Goal: Task Accomplishment & Management: Manage account settings

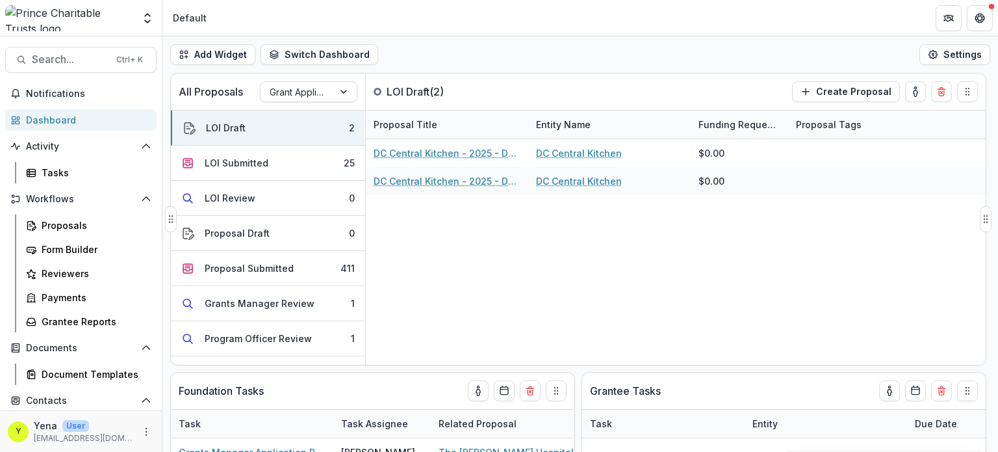
click at [457, 241] on div "DC Central Kitchen - 2025 - DC - Full Application DC Central Kitchen $0.00 DC C…" at bounding box center [676, 251] width 620 height 225
click at [252, 267] on div "Proposal Submitted" at bounding box center [249, 268] width 89 height 14
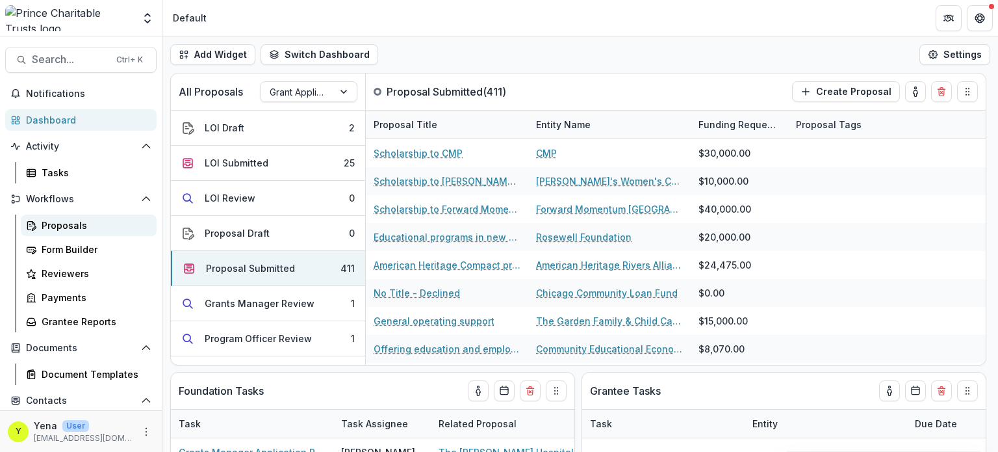
click at [77, 225] on div "Proposals" at bounding box center [94, 225] width 105 height 14
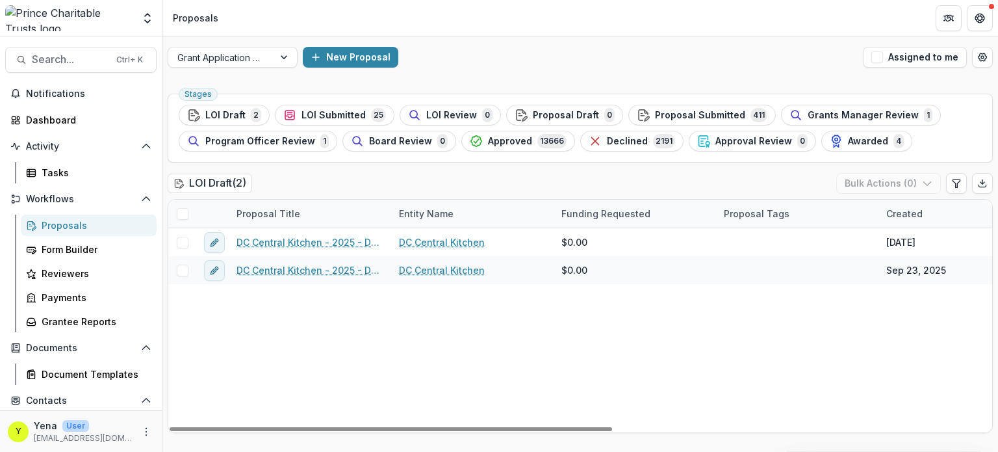
click at [358, 330] on div "DC Central Kitchen - 2025 - DC - Full Application DC Central Kitchen $0.00 Sep …" at bounding box center [929, 330] width 1522 height 204
click at [349, 114] on span "LOI Submitted" at bounding box center [333, 115] width 64 height 11
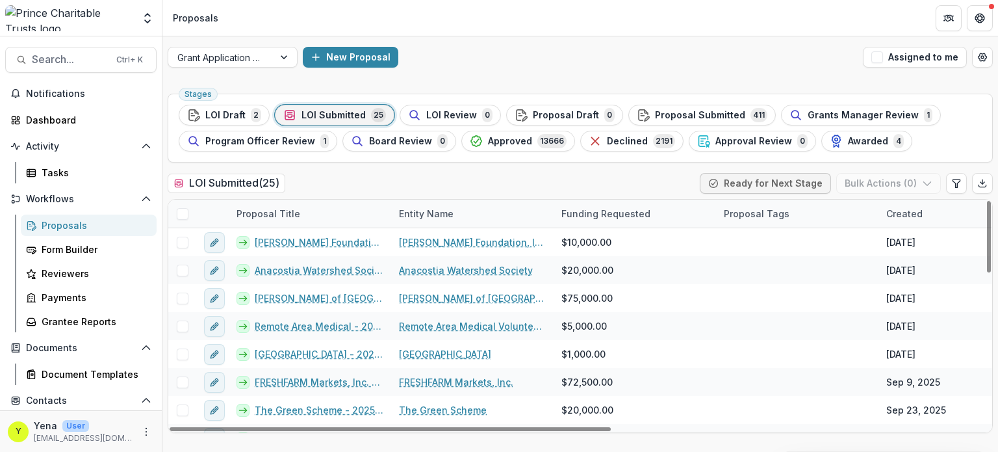
click at [438, 212] on div "Entity Name" at bounding box center [426, 214] width 70 height 14
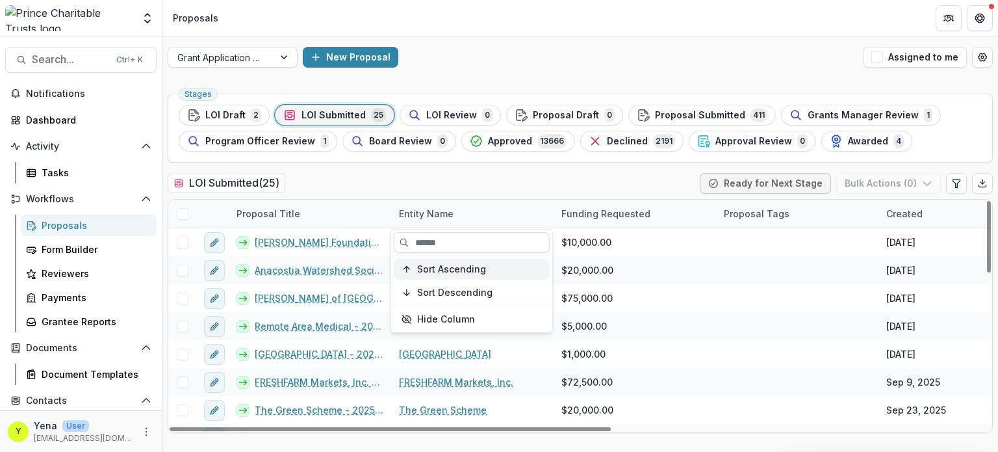
click at [442, 271] on span "Sort Ascending" at bounding box center [451, 269] width 69 height 11
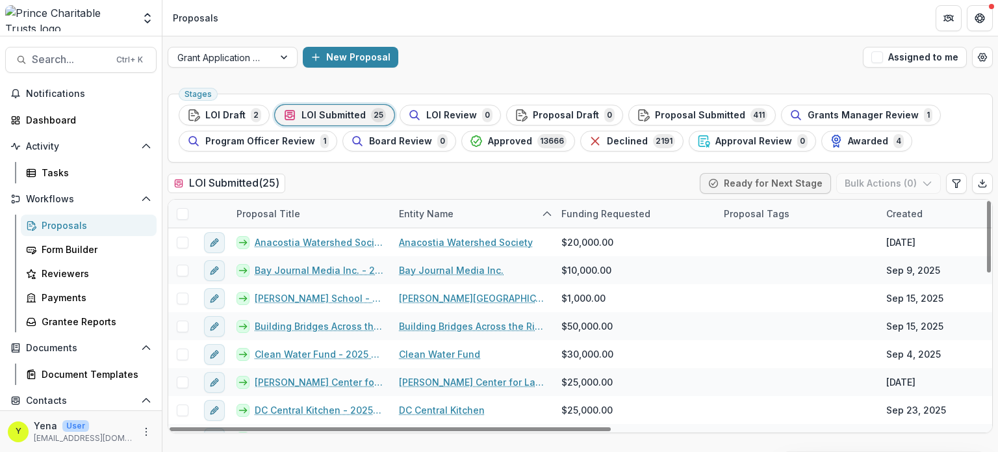
click at [366, 188] on div "LOI Submitted ( 25 ) Ready for Next Stage Bulk Actions ( 0 )" at bounding box center [580, 186] width 825 height 26
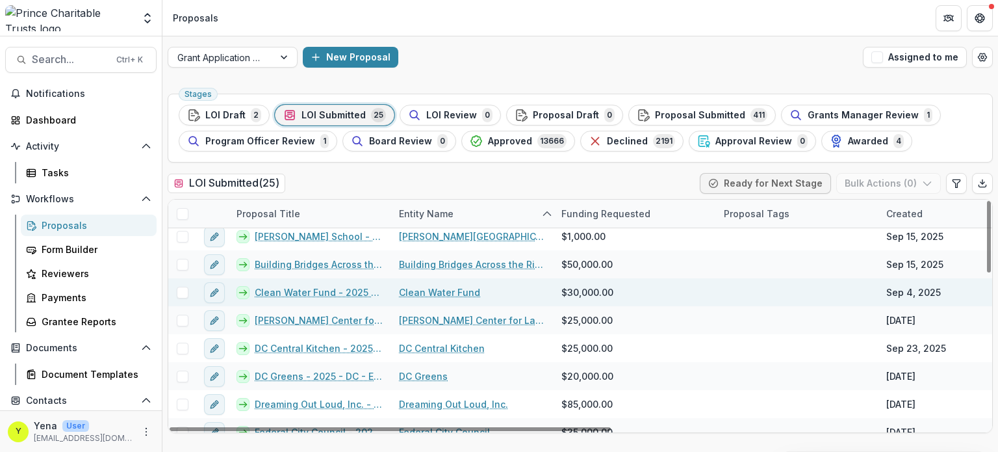
scroll to position [62, 0]
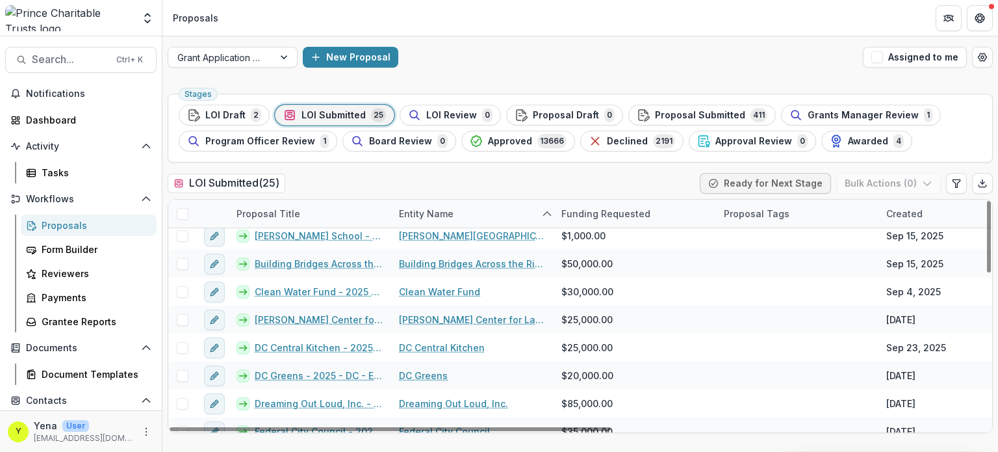
drag, startPoint x: 284, startPoint y: 320, endPoint x: 474, endPoint y: 49, distance: 331.1
click at [474, 49] on div "New Proposal" at bounding box center [580, 57] width 555 height 21
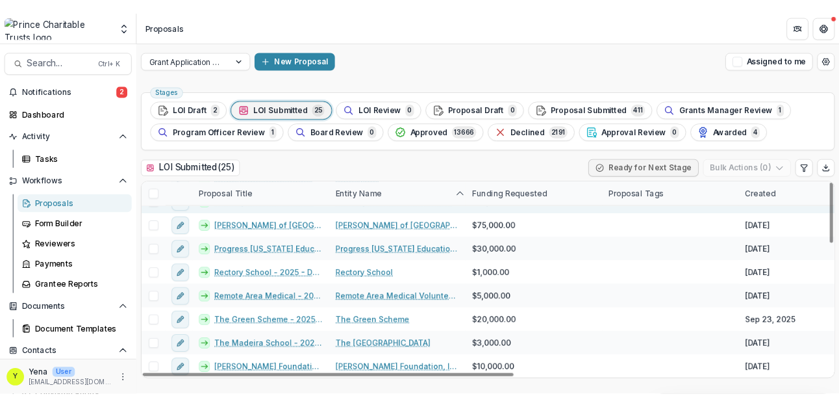
scroll to position [0, 0]
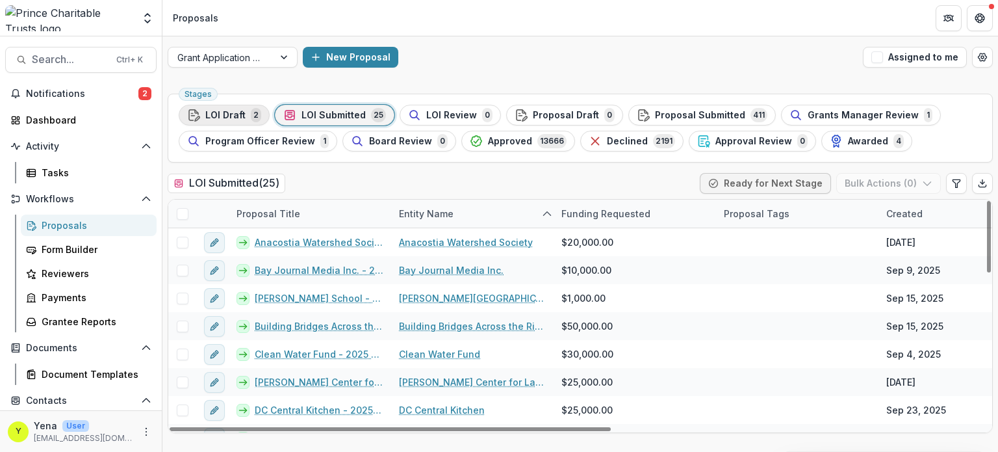
click at [244, 115] on div "LOI Draft 2" at bounding box center [224, 115] width 74 height 14
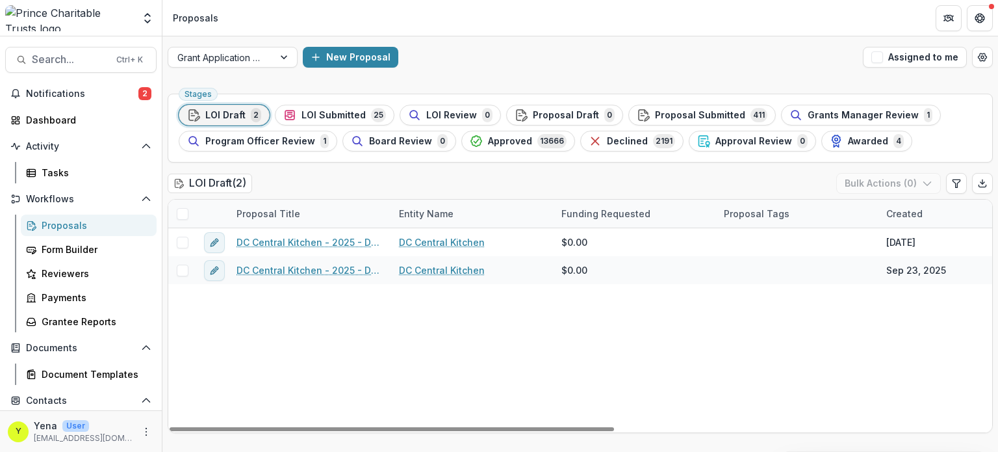
click at [357, 369] on div "DC Central Kitchen - 2025 - DC - Full Application DC Central Kitchen $0.00 Sep …" at bounding box center [929, 330] width 1522 height 204
click at [344, 123] on button "LOI Submitted 25" at bounding box center [335, 115] width 120 height 21
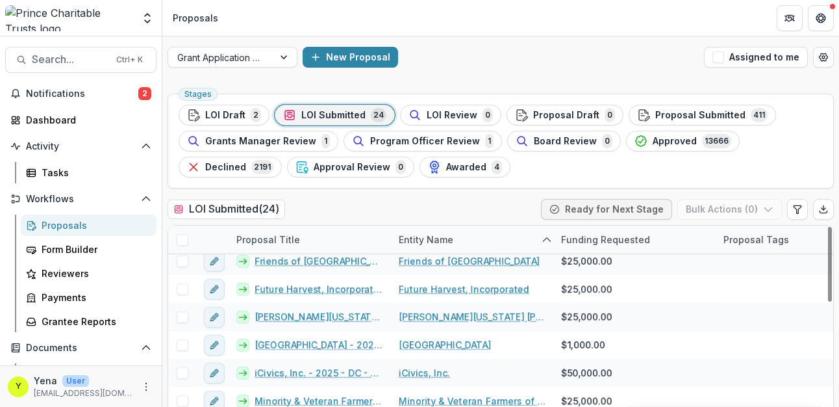
scroll to position [317, 0]
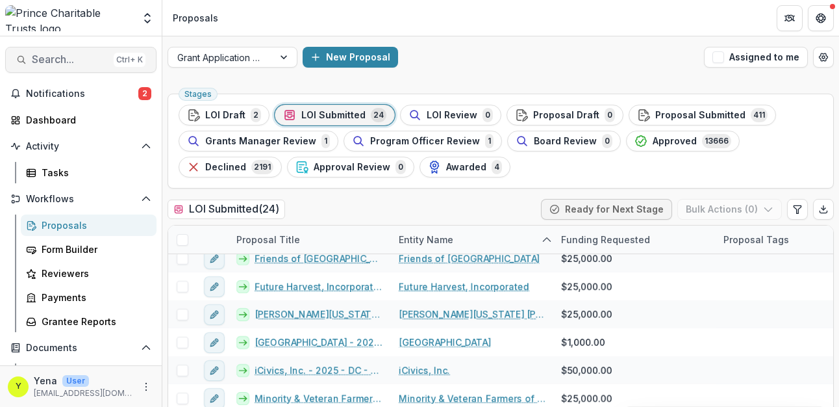
click at [77, 60] on span "Search..." at bounding box center [70, 59] width 77 height 12
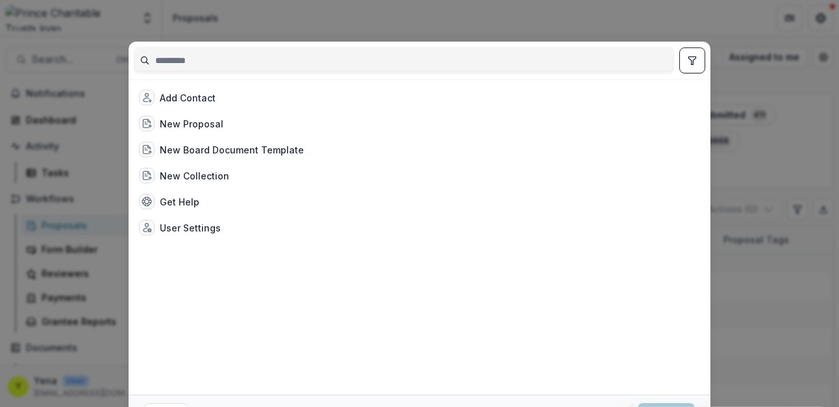
click at [251, 34] on div "Add Contact New Proposal New Board Document Template New Collection Get Help Us…" at bounding box center [419, 203] width 839 height 407
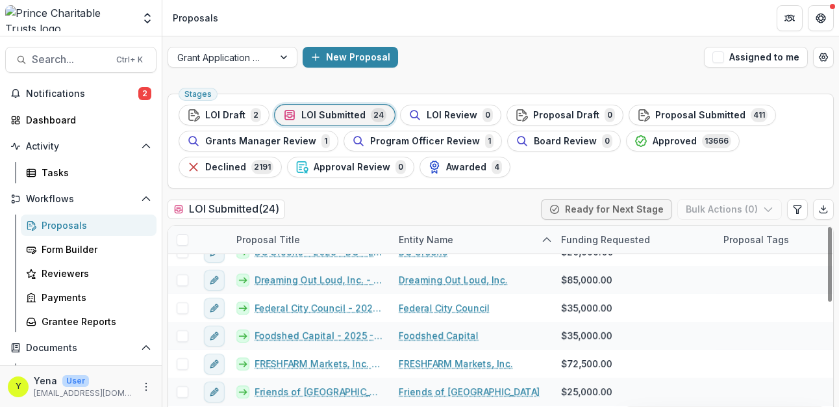
scroll to position [181, 0]
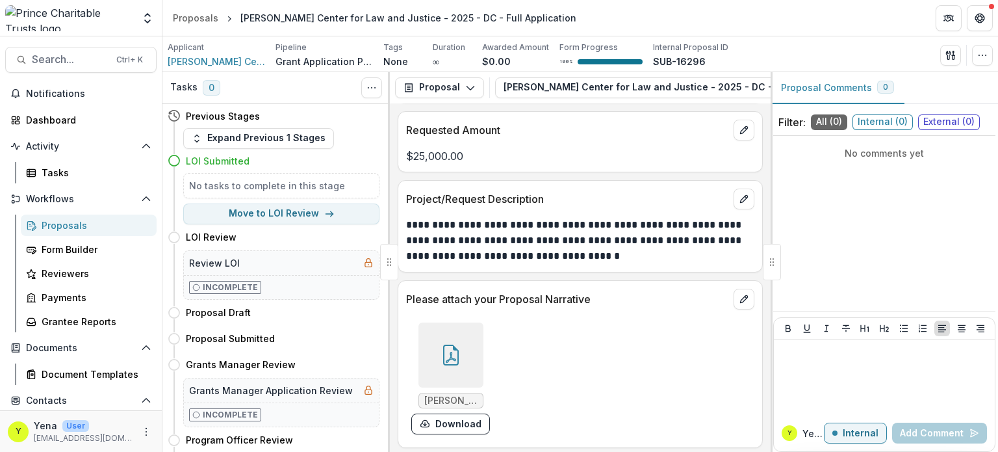
scroll to position [1800, 0]
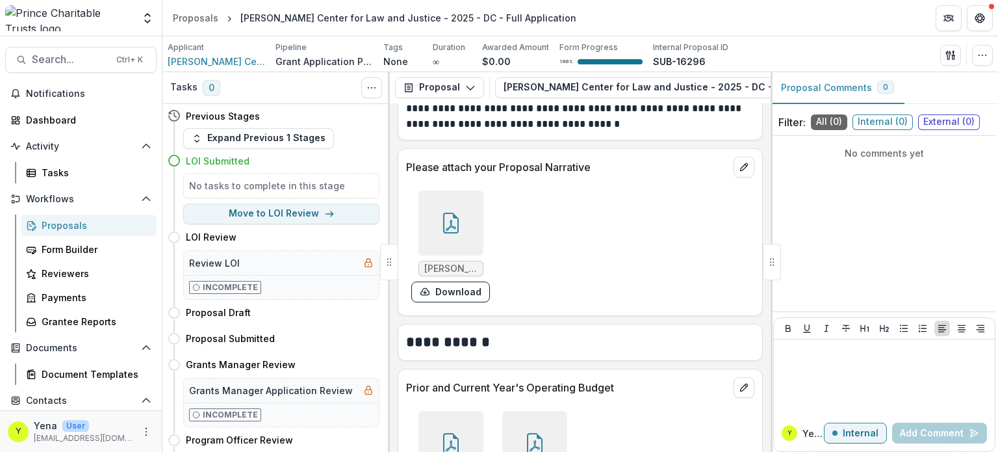
click at [445, 229] on div at bounding box center [450, 222] width 65 height 65
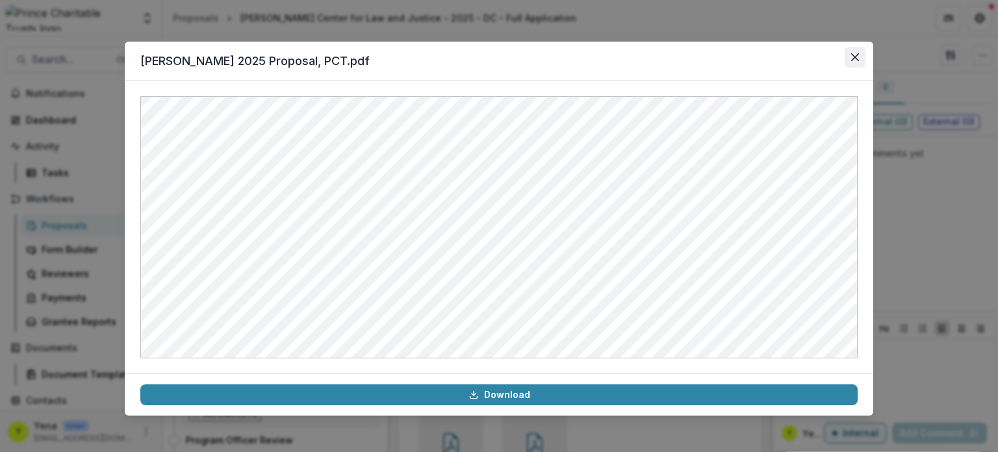
click at [852, 51] on button "Close" at bounding box center [855, 57] width 21 height 21
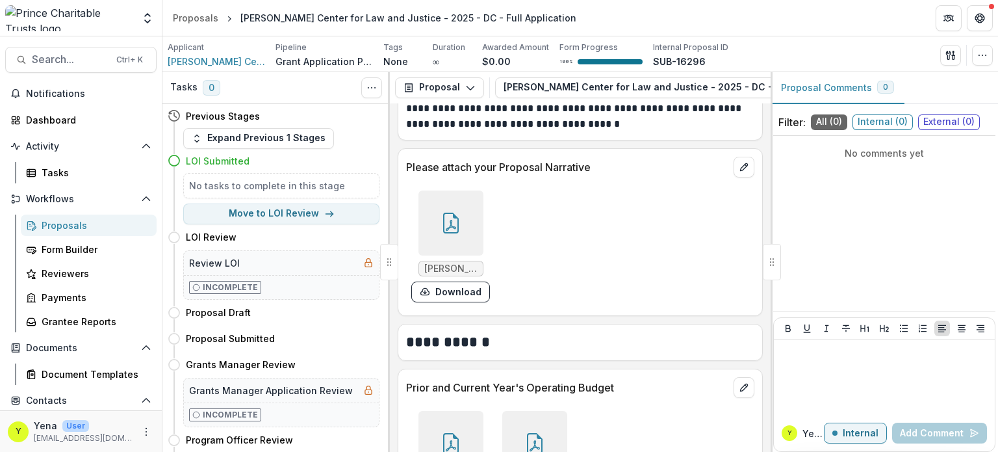
scroll to position [2056, 0]
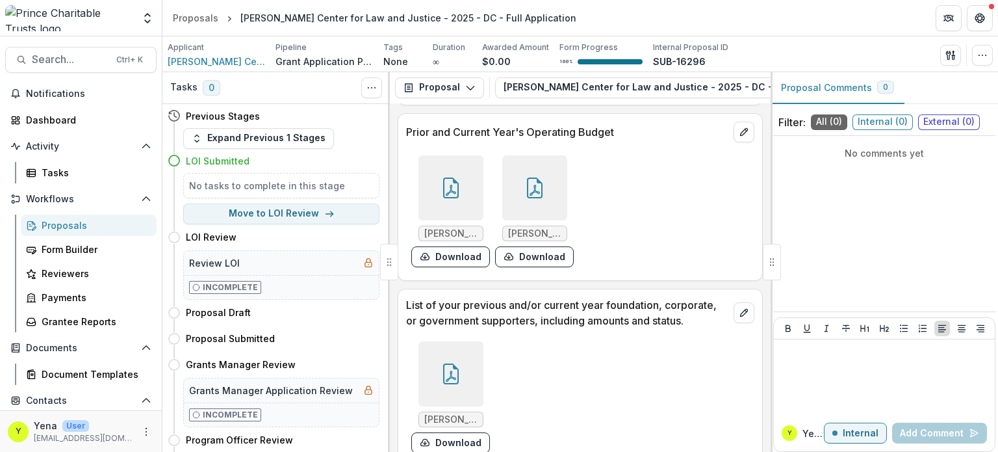
click at [450, 190] on icon at bounding box center [451, 187] width 21 height 21
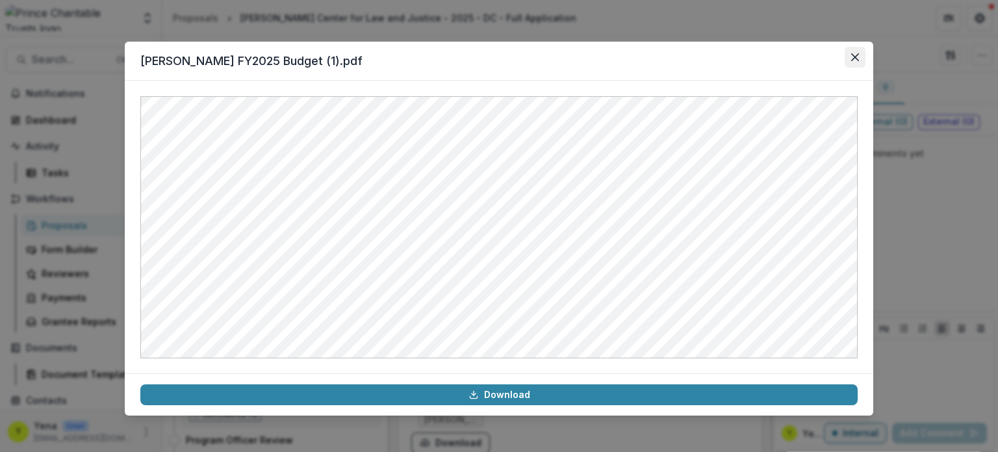
click at [856, 54] on icon "Close" at bounding box center [855, 57] width 8 height 8
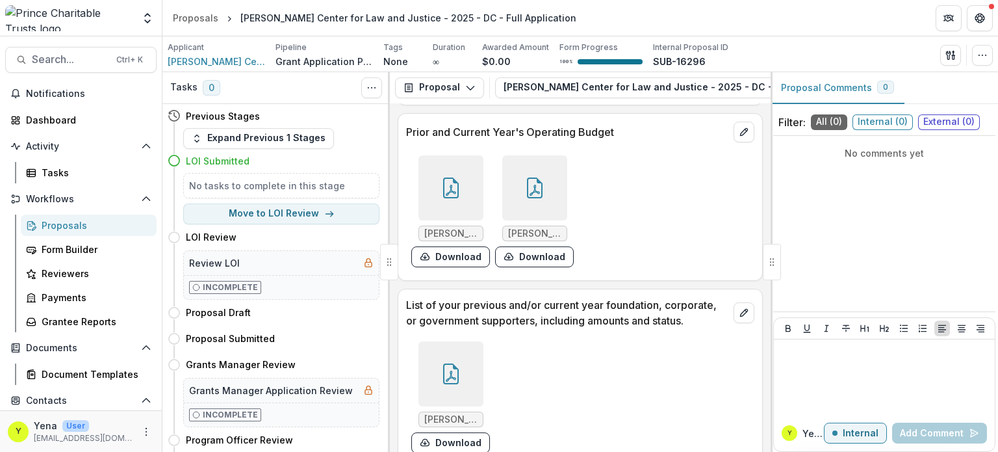
click at [541, 177] on icon at bounding box center [534, 187] width 21 height 21
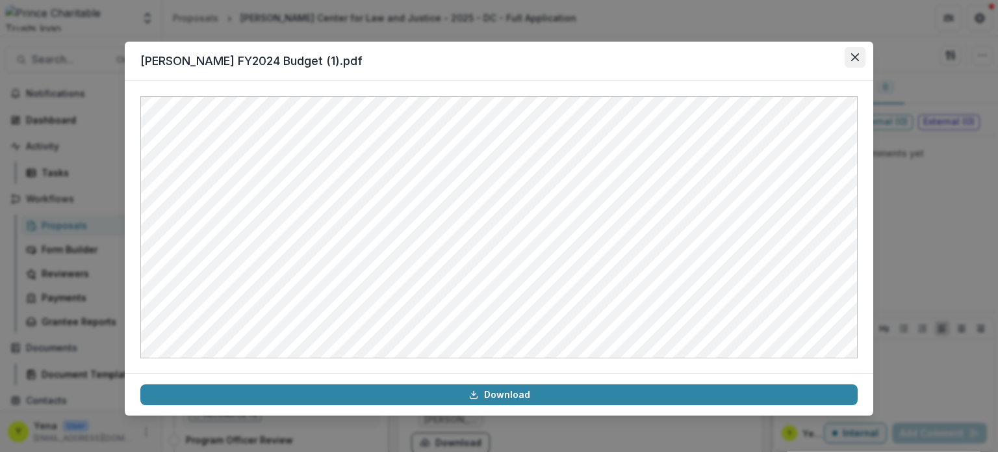
click at [855, 57] on icon "Close" at bounding box center [855, 57] width 8 height 8
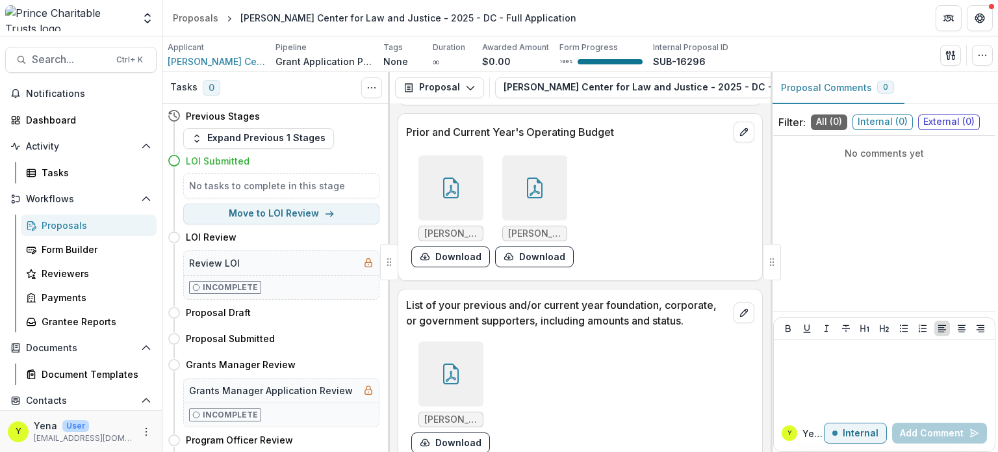
scroll to position [2229, 0]
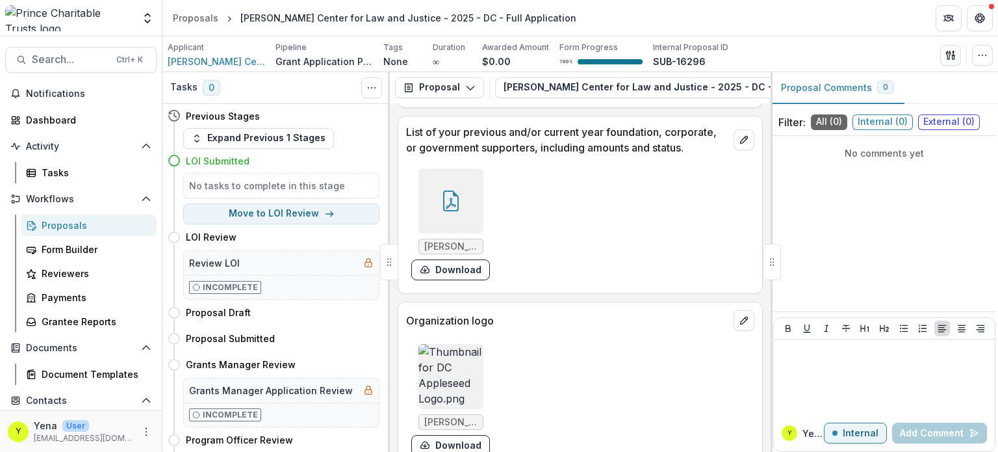
click at [451, 212] on div at bounding box center [450, 200] width 65 height 65
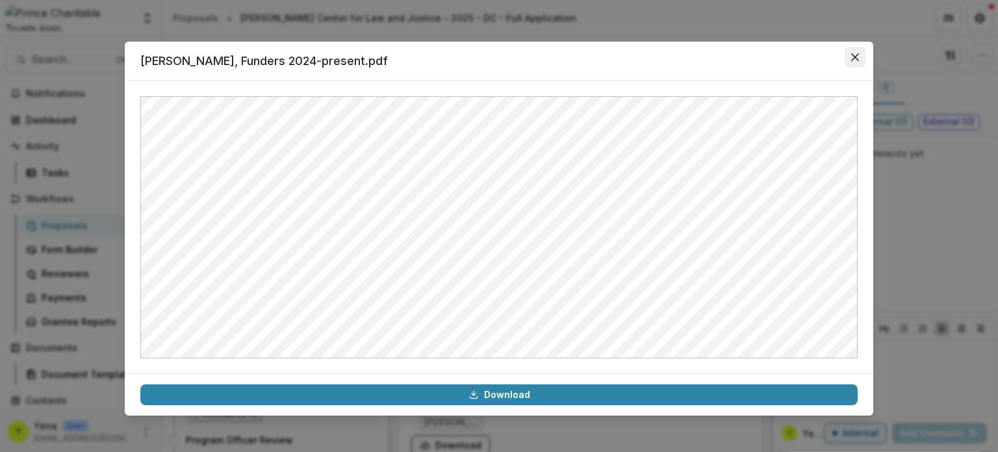
click at [847, 60] on button "Close" at bounding box center [855, 57] width 21 height 21
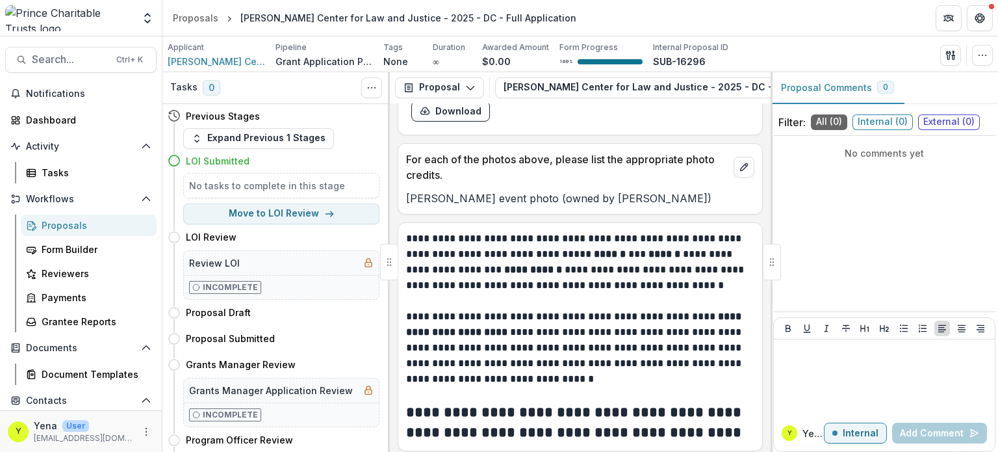
scroll to position [2739, 0]
click at [269, 218] on button "Move to LOI Review" at bounding box center [281, 213] width 196 height 21
select select "**********"
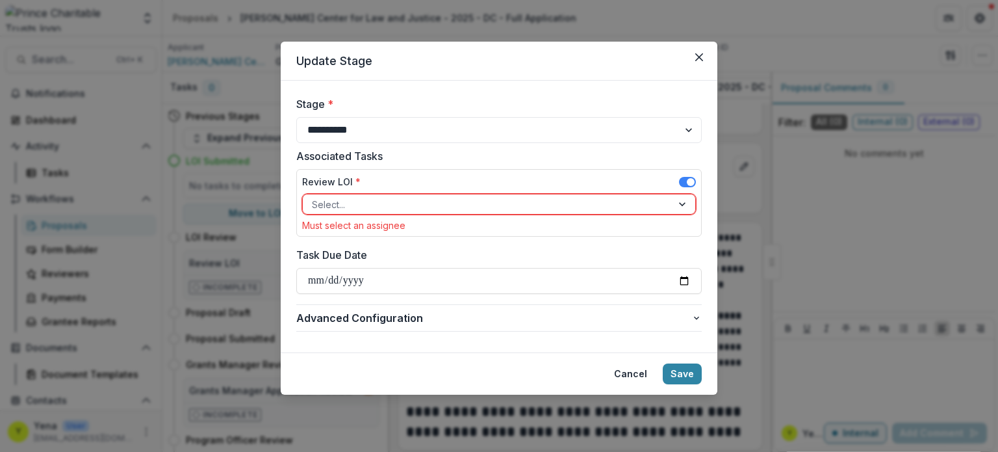
click at [405, 205] on div at bounding box center [487, 204] width 351 height 16
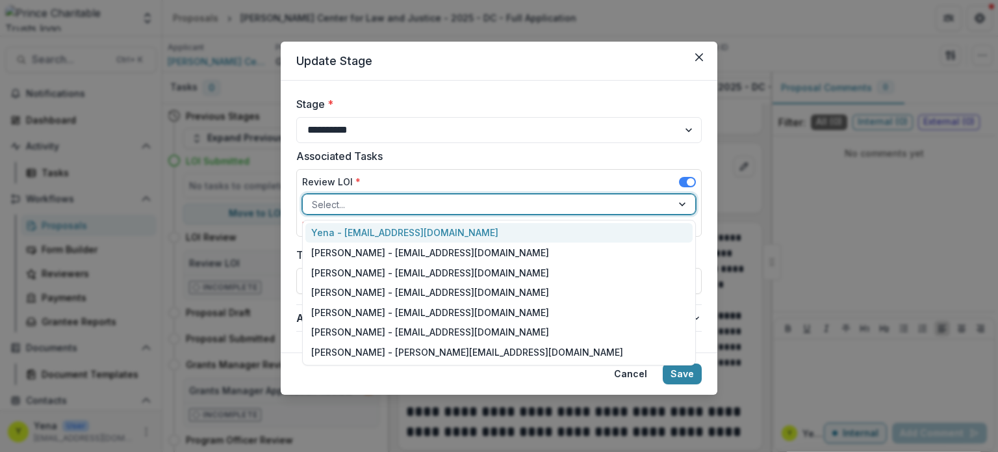
click at [397, 233] on div "Yena - [EMAIL_ADDRESS][DOMAIN_NAME]" at bounding box center [498, 233] width 387 height 20
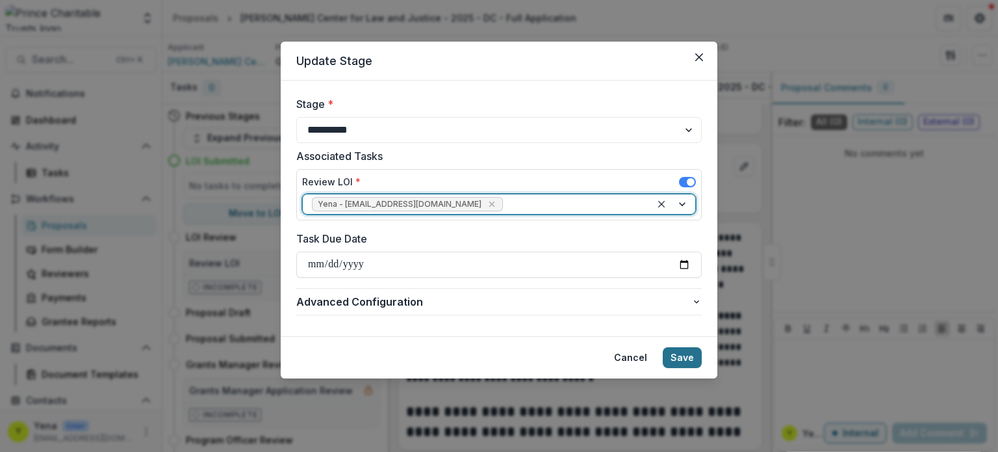
click at [677, 356] on button "Save" at bounding box center [682, 357] width 39 height 21
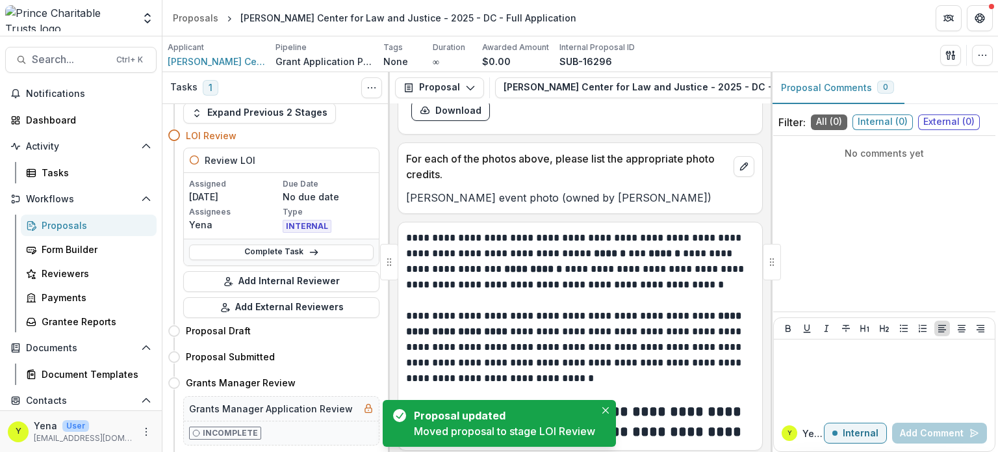
scroll to position [26, 0]
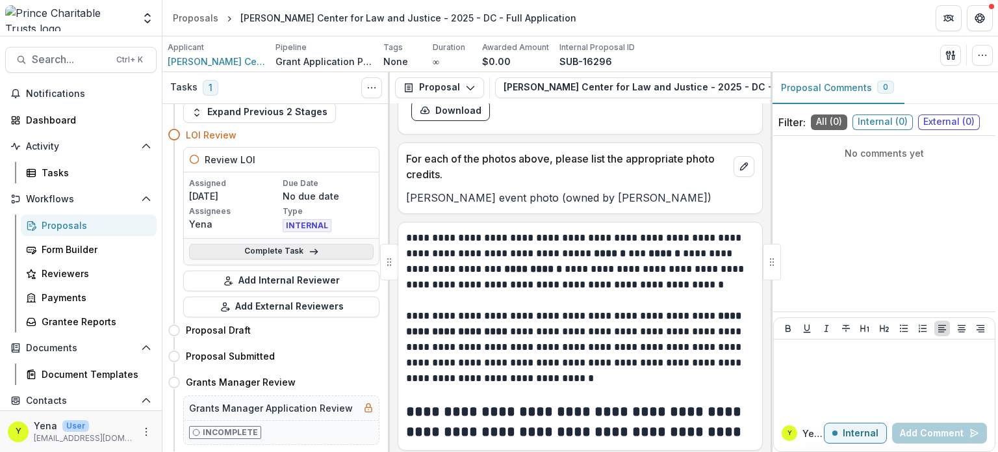
click at [296, 251] on link "Complete Task" at bounding box center [281, 252] width 185 height 16
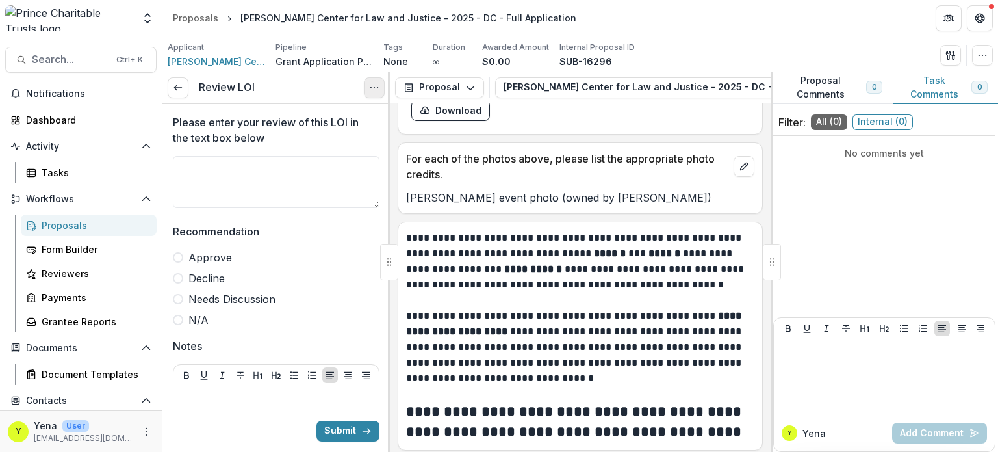
click at [368, 88] on button "Options" at bounding box center [374, 87] width 21 height 21
click at [447, 277] on p "**********" at bounding box center [578, 261] width 345 height 62
click at [179, 90] on icon at bounding box center [178, 88] width 10 height 10
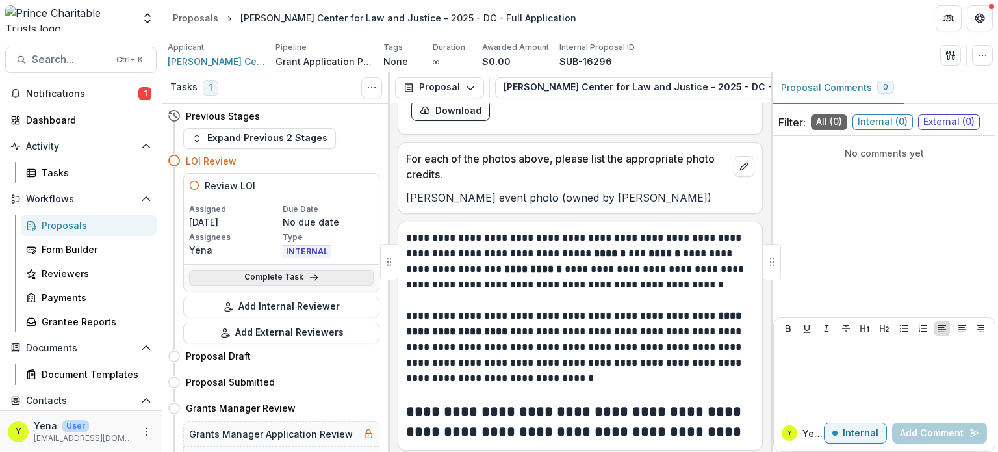
click at [276, 277] on link "Complete Task" at bounding box center [281, 278] width 185 height 16
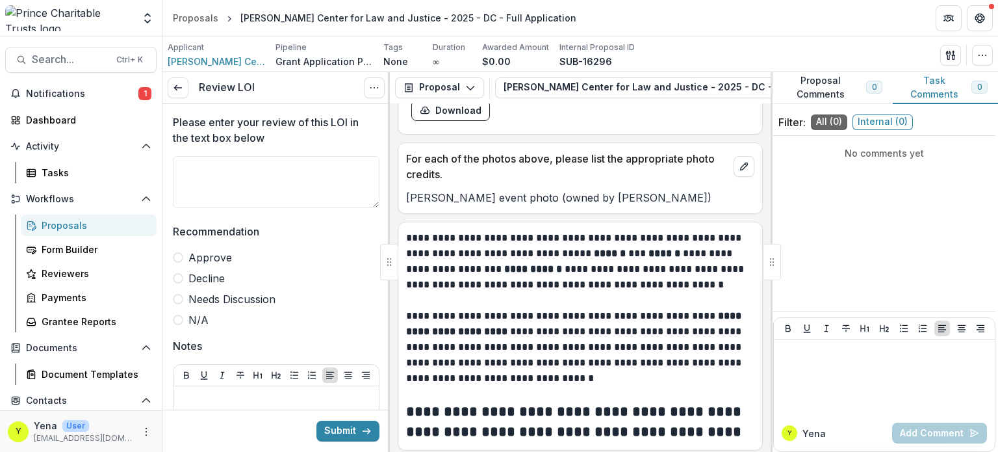
click at [216, 132] on p "Please enter your review of this LOI in the text box below" at bounding box center [272, 129] width 199 height 31
click at [216, 156] on textarea "Please enter your review of this LOI in the text box below" at bounding box center [276, 182] width 207 height 52
click at [357, 435] on button "Submit" at bounding box center [347, 430] width 63 height 21
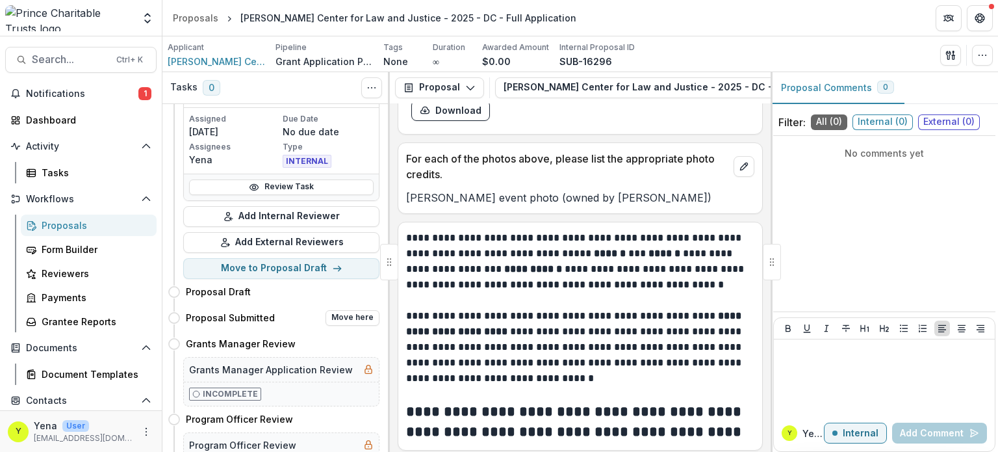
scroll to position [83, 0]
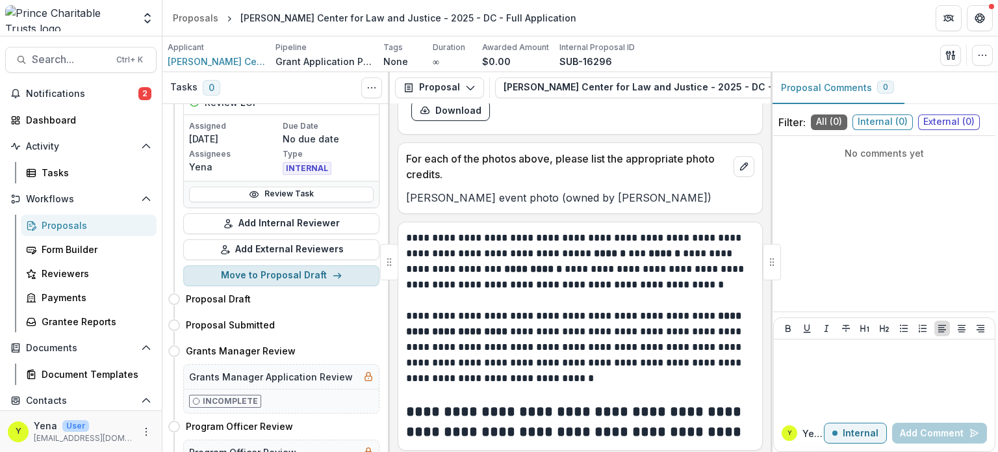
click at [273, 275] on button "Move to Proposal Draft" at bounding box center [281, 275] width 196 height 21
select select "*****"
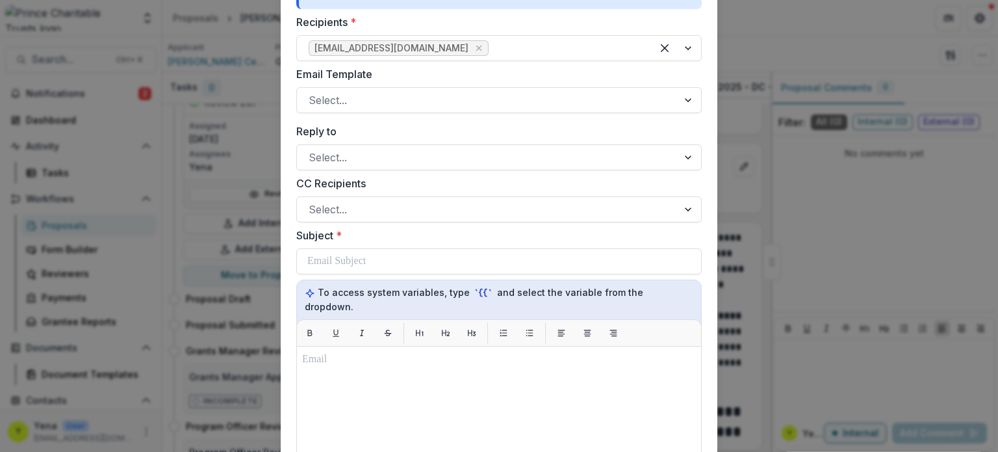
scroll to position [0, 0]
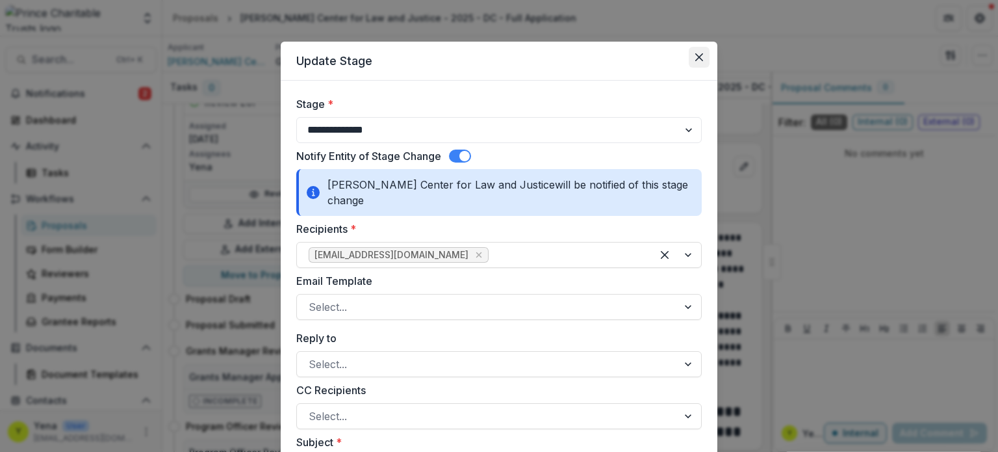
click at [697, 58] on icon "Close" at bounding box center [699, 57] width 8 height 8
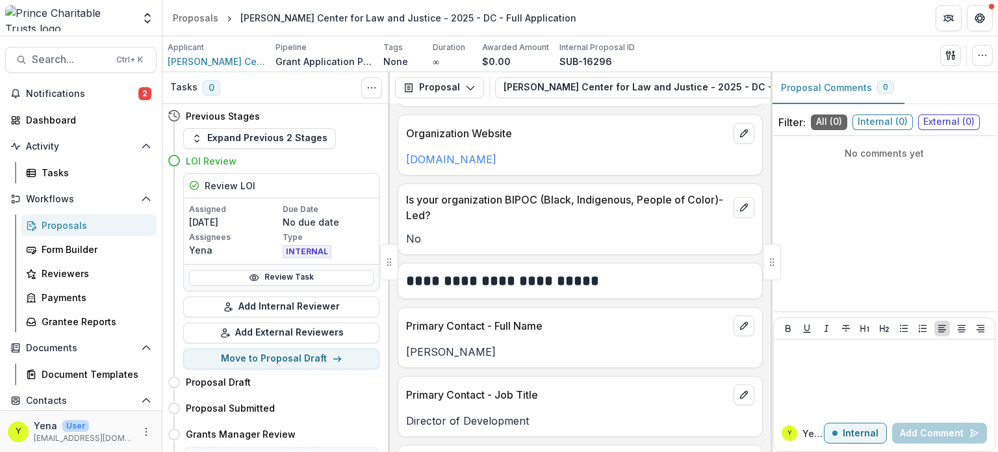
scroll to position [732, 0]
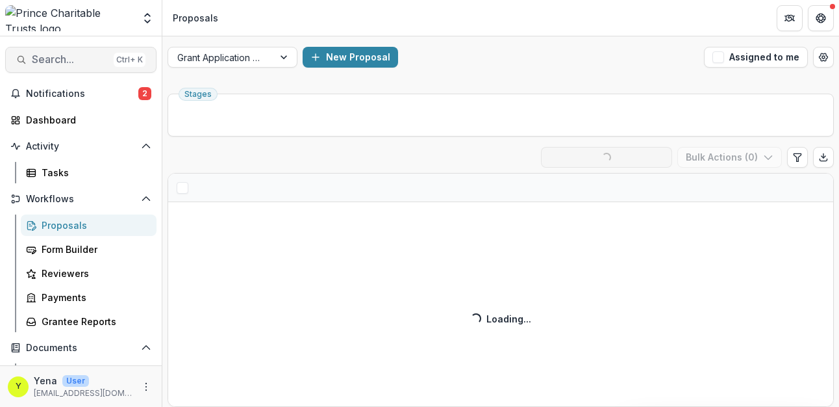
click at [77, 61] on span "Search..." at bounding box center [70, 59] width 77 height 12
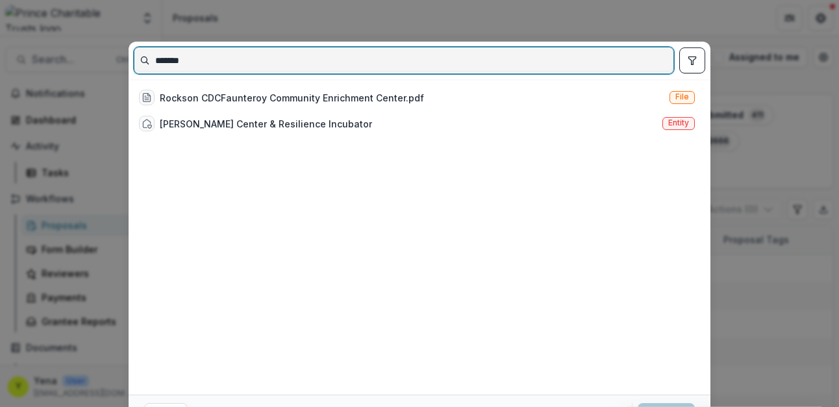
click at [188, 63] on input "*******" at bounding box center [403, 60] width 539 height 21
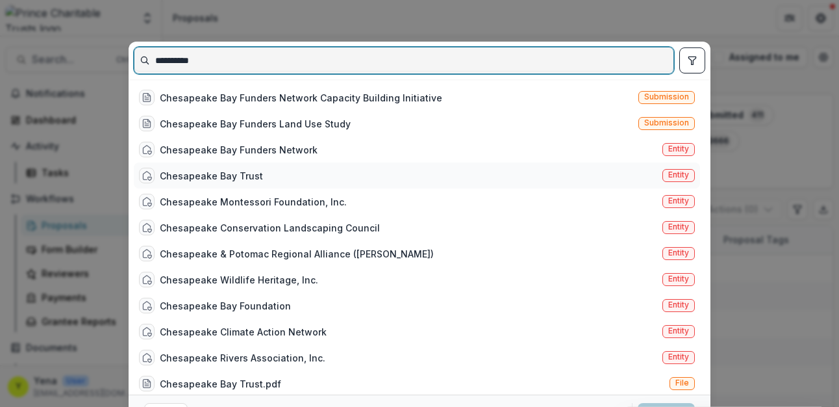
type input "**********"
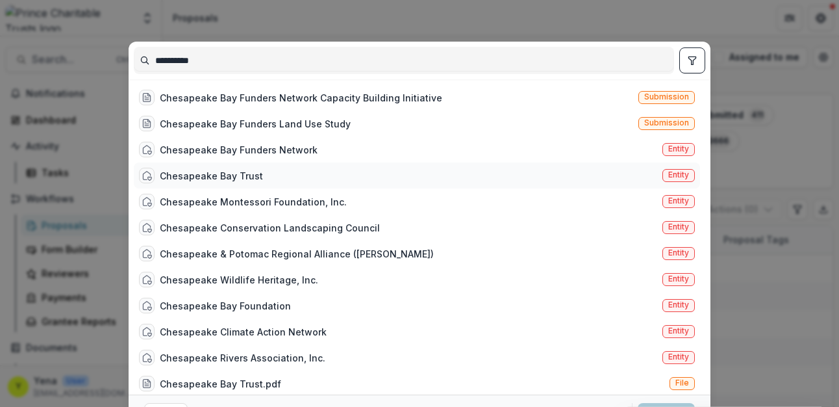
click at [248, 175] on div "Chesapeake Bay Trust" at bounding box center [211, 176] width 103 height 14
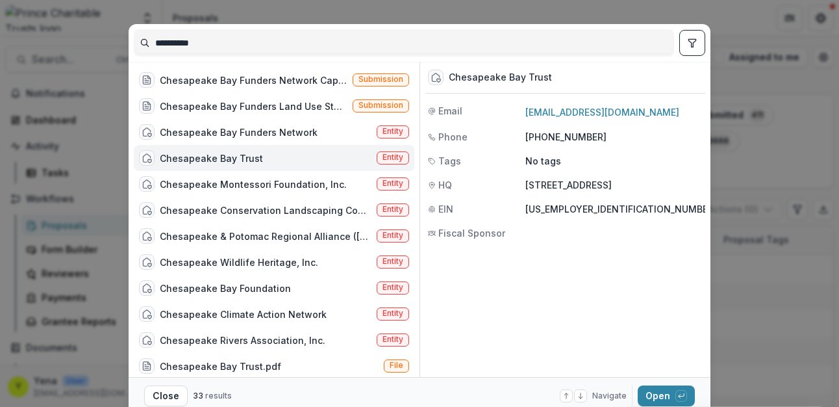
scroll to position [18, 0]
click at [660, 397] on button "Open with enter key" at bounding box center [666, 395] width 57 height 21
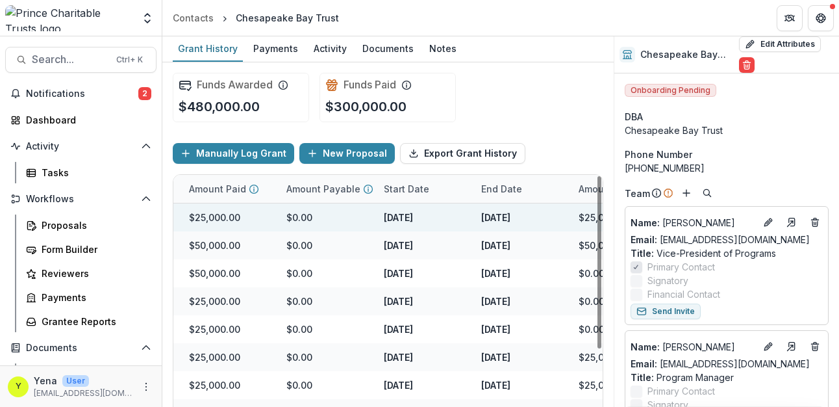
scroll to position [0, 441]
